Goal: Task Accomplishment & Management: Manage account settings

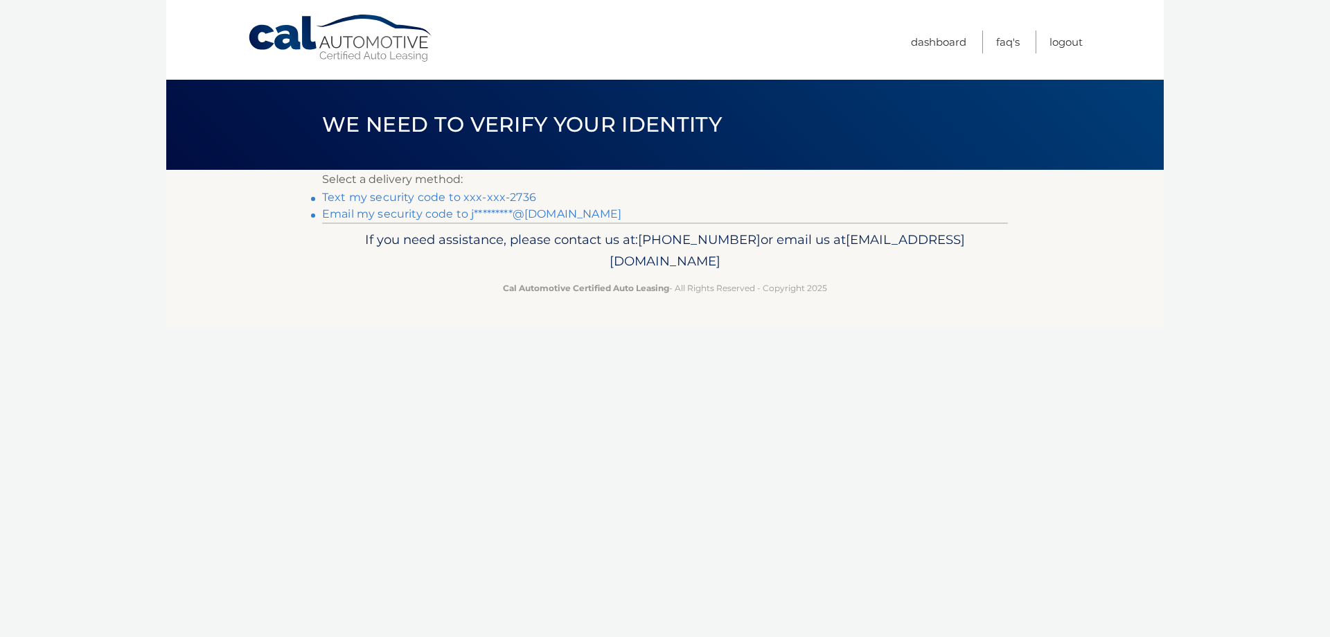
click at [493, 200] on link "Text my security code to xxx-xxx-2736" at bounding box center [429, 197] width 214 height 13
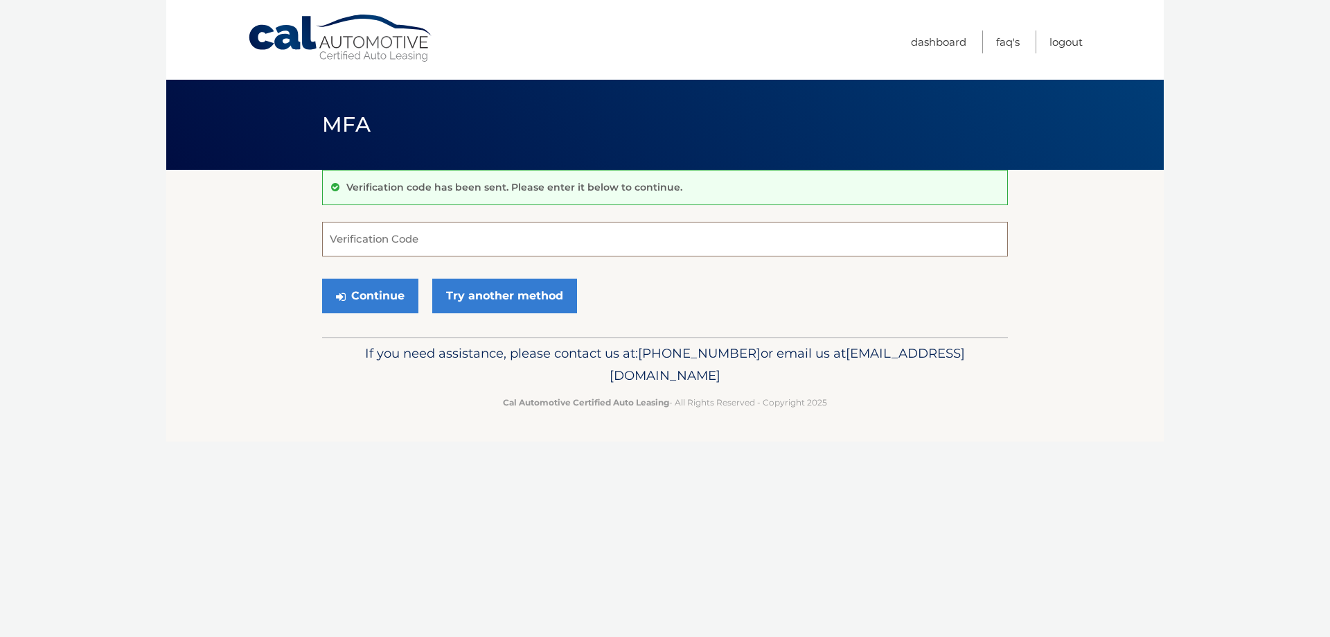
click at [654, 240] on input "Verification Code" at bounding box center [665, 239] width 686 height 35
type input "781379"
click at [405, 301] on button "Continue" at bounding box center [370, 296] width 96 height 35
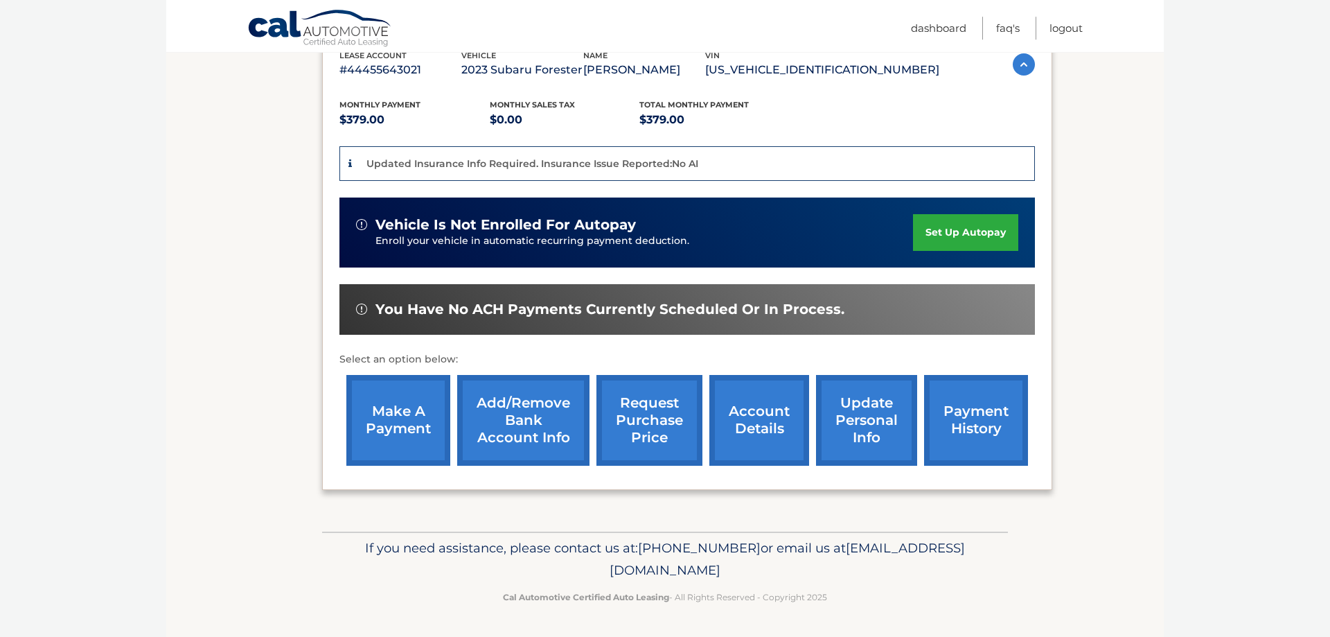
scroll to position [283, 0]
click at [410, 438] on link "make a payment" at bounding box center [398, 420] width 104 height 91
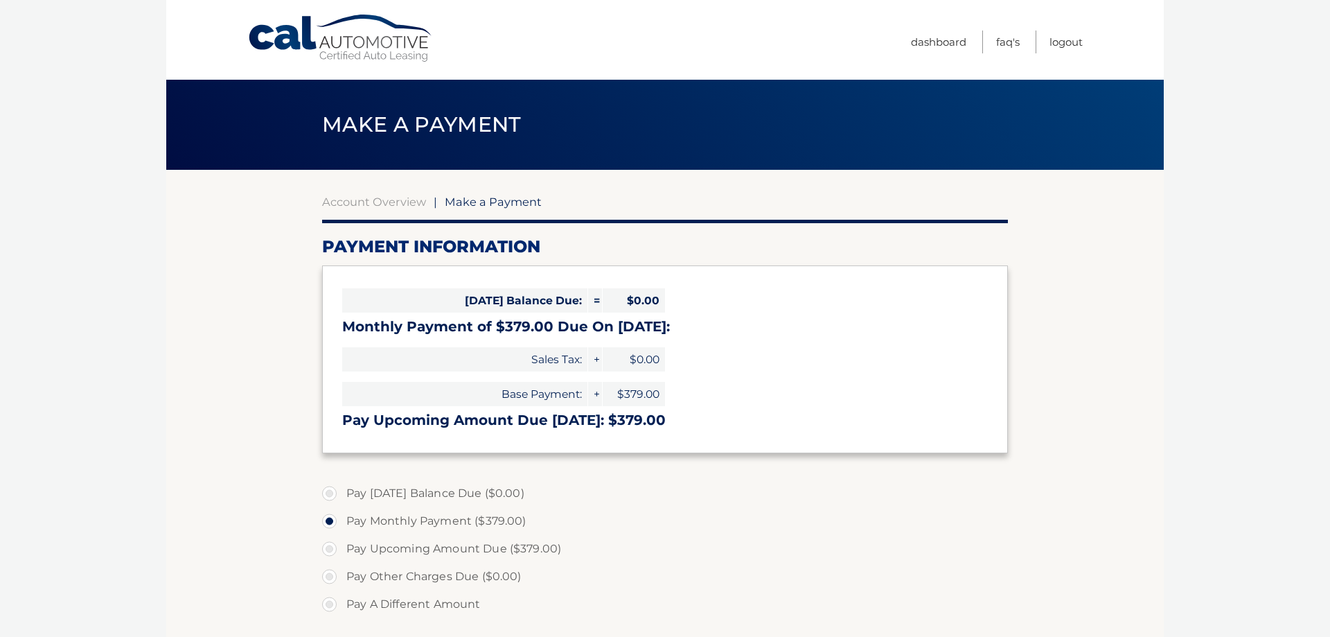
select select "MjdhMmFiMjctYzM1Yi00YjAyLWJiMzktMDZiMWIyZjRiMzZk"
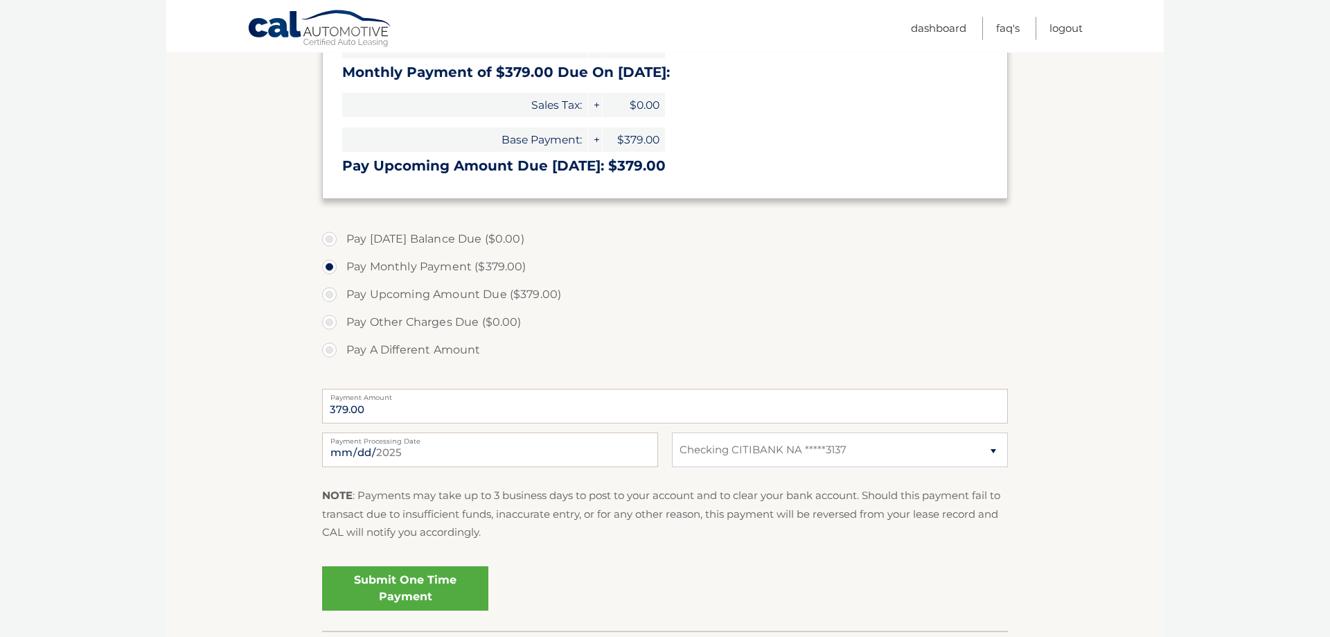
scroll to position [283, 0]
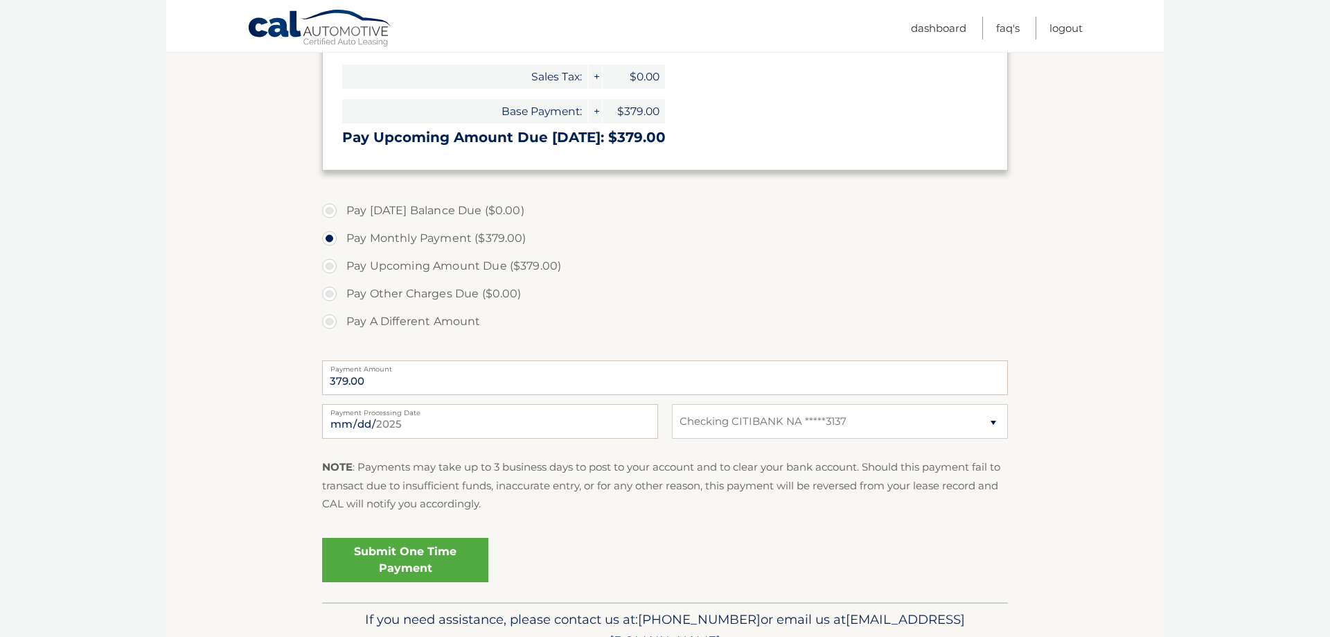
click at [436, 544] on link "Submit One Time Payment" at bounding box center [405, 560] width 166 height 44
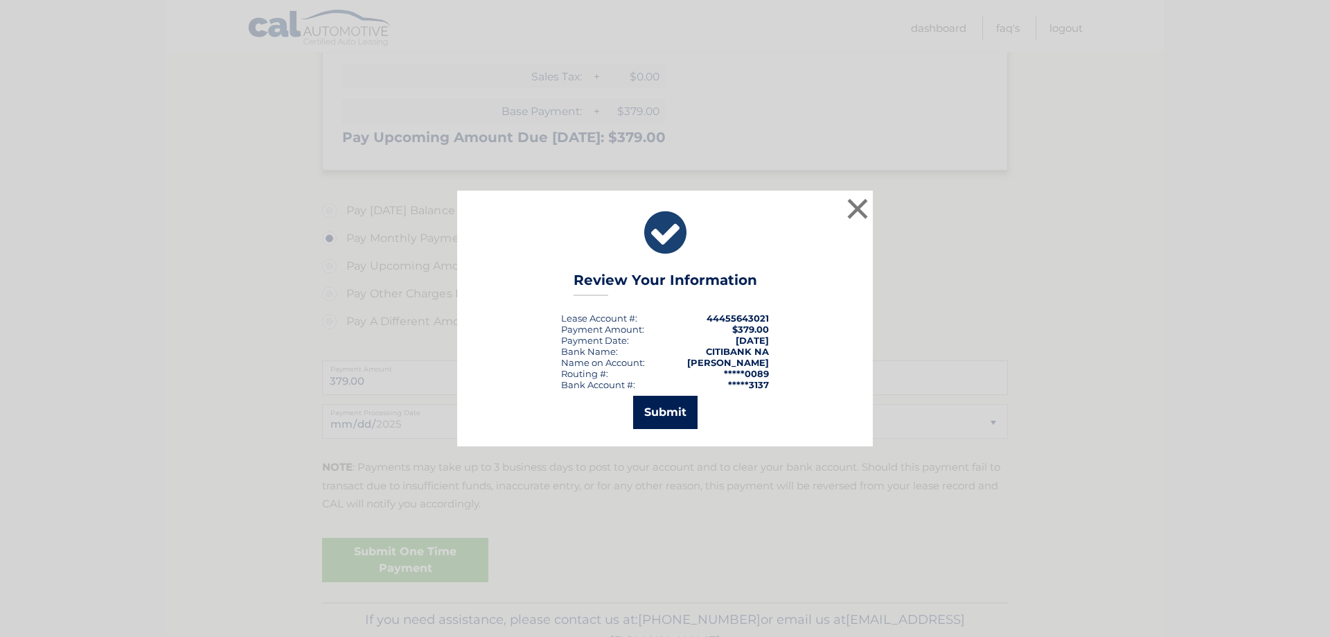
click at [658, 416] on button "Submit" at bounding box center [665, 412] width 64 height 33
